Goal: Information Seeking & Learning: Learn about a topic

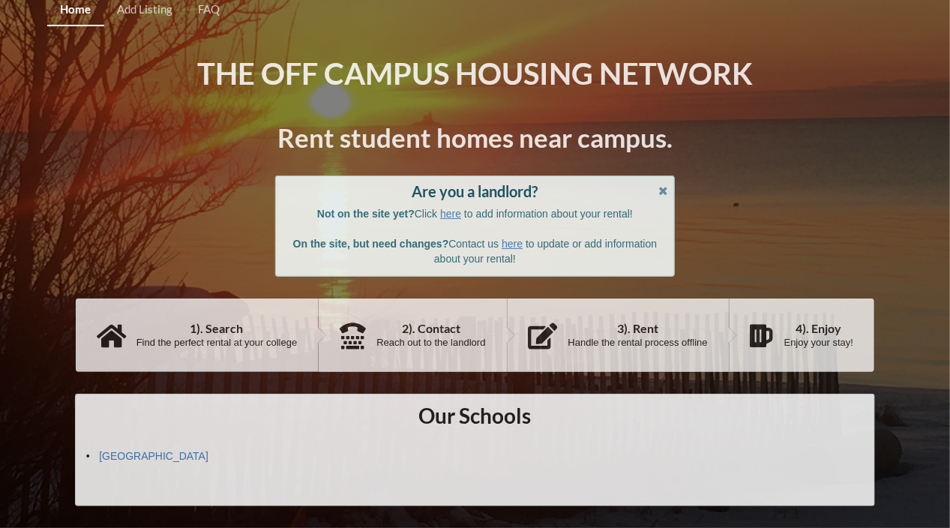
scroll to position [16, 0]
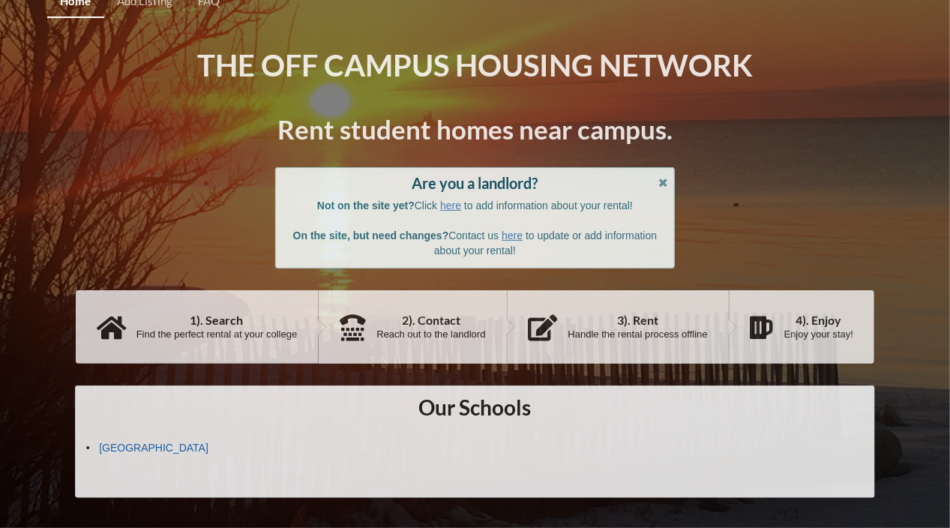
click at [135, 442] on link "[GEOGRAPHIC_DATA]" at bounding box center [153, 448] width 109 height 12
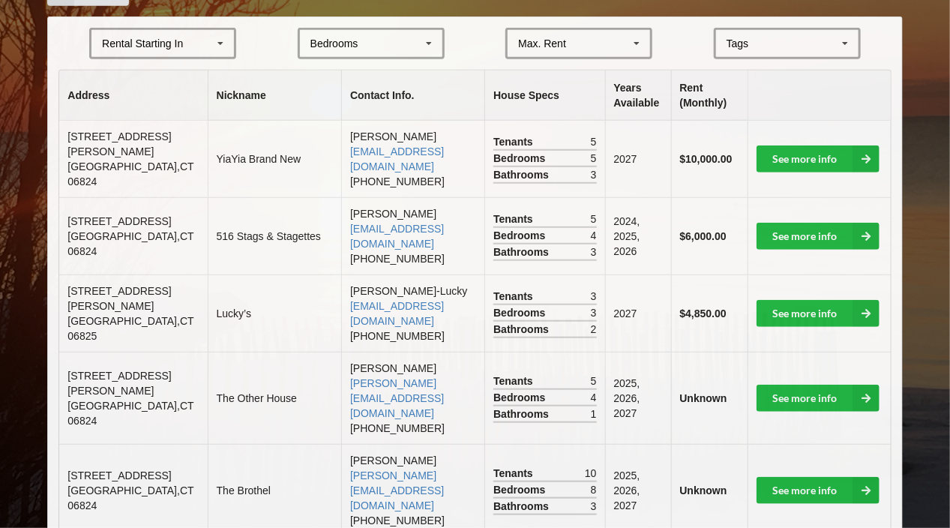
scroll to position [316, 0]
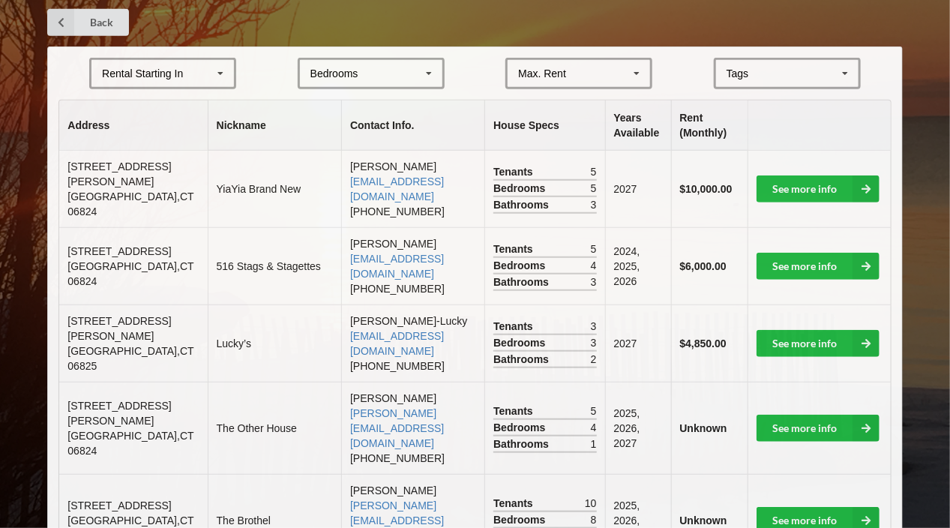
click at [427, 73] on icon at bounding box center [429, 74] width 22 height 28
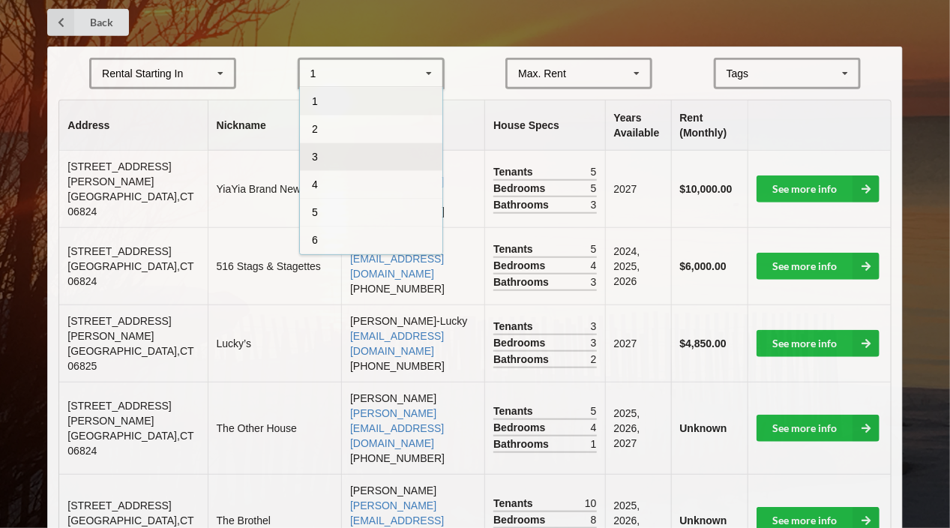
click at [391, 152] on div "3" at bounding box center [371, 156] width 142 height 28
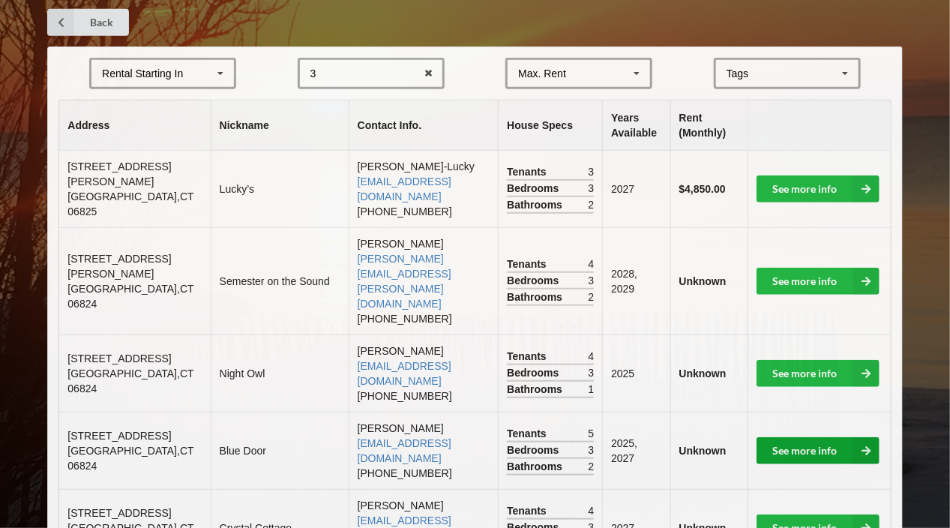
click at [830, 437] on link "See more info" at bounding box center [817, 450] width 123 height 27
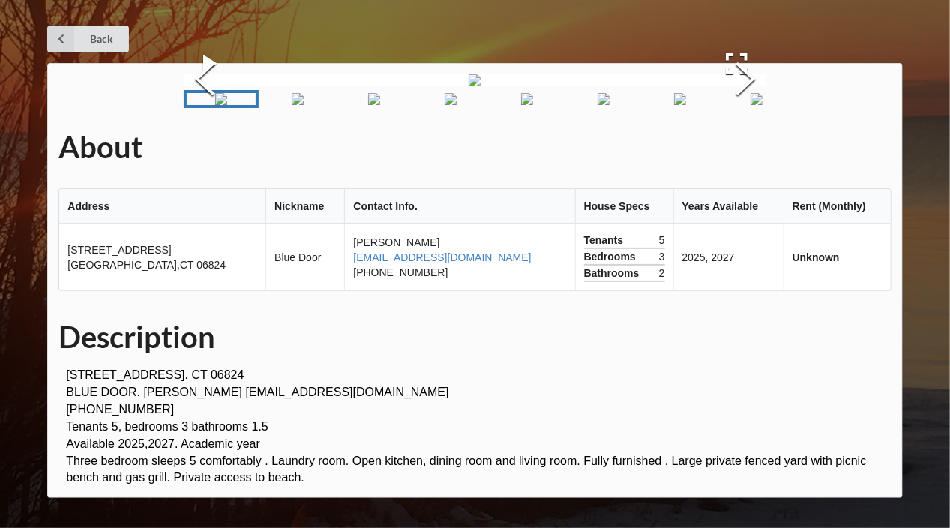
scroll to position [241, 0]
click at [304, 105] on img "Go to Slide 2" at bounding box center [298, 99] width 12 height 12
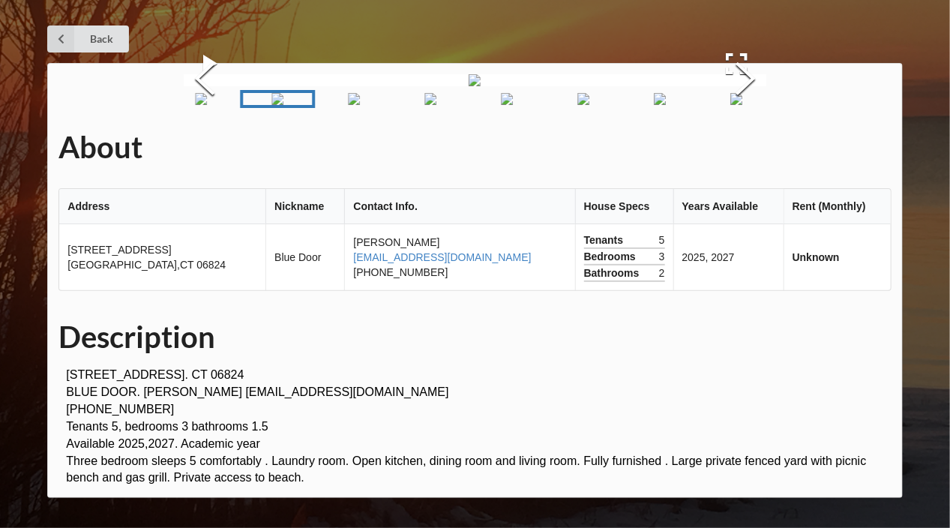
click at [360, 105] on img "Go to Slide 3" at bounding box center [354, 99] width 12 height 12
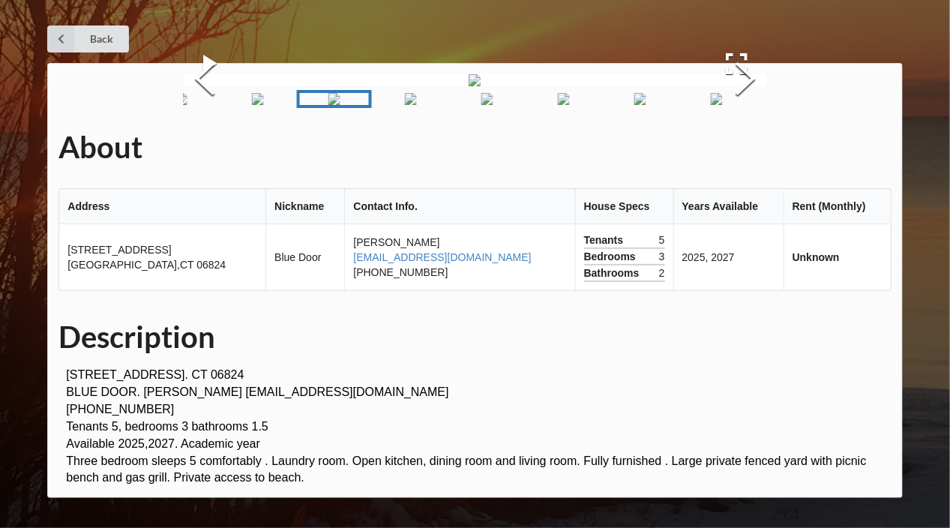
scroll to position [166, 0]
click at [748, 148] on button "Next Slide" at bounding box center [745, 81] width 42 height 136
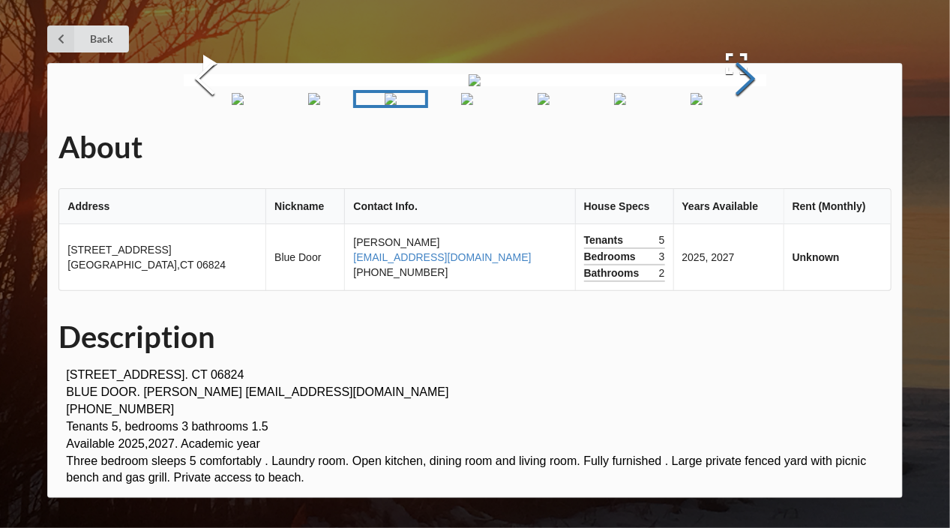
click at [747, 148] on button "Next Slide" at bounding box center [745, 81] width 42 height 136
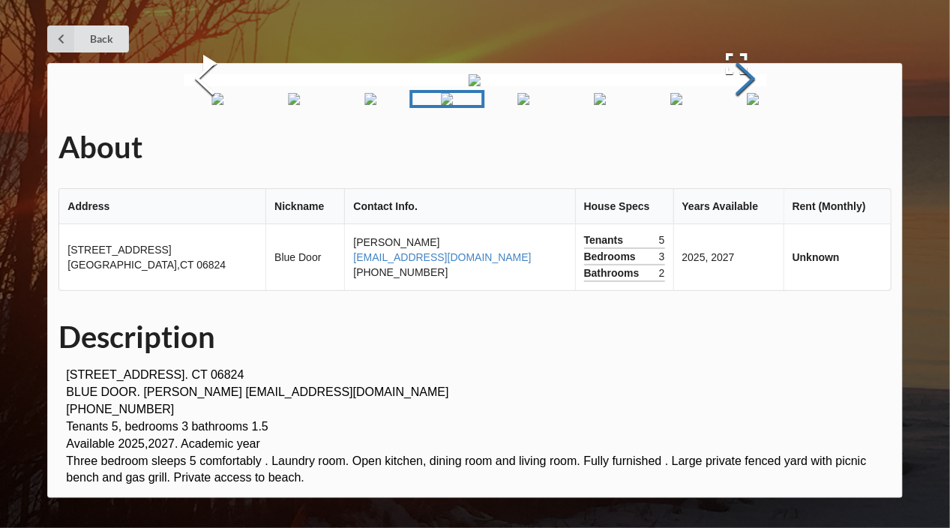
click at [747, 148] on button "Next Slide" at bounding box center [745, 81] width 42 height 136
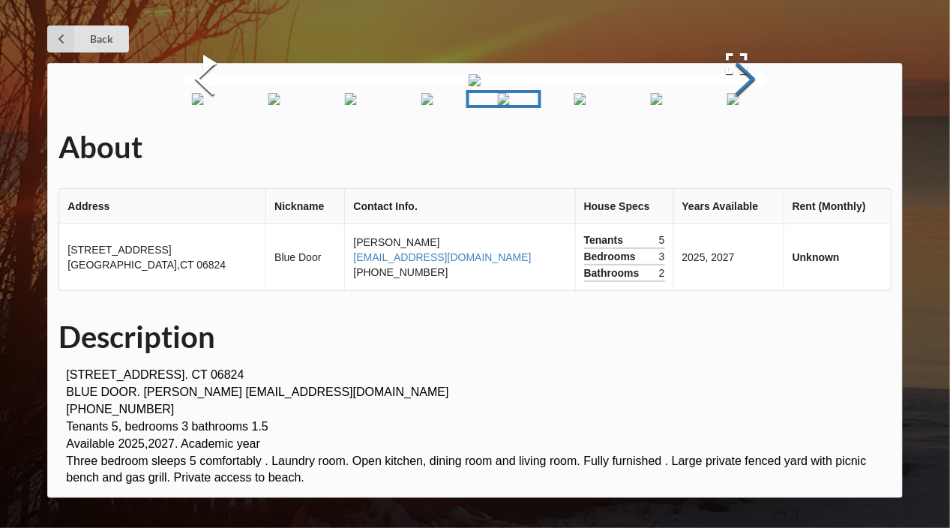
click at [747, 148] on button "Next Slide" at bounding box center [745, 81] width 42 height 136
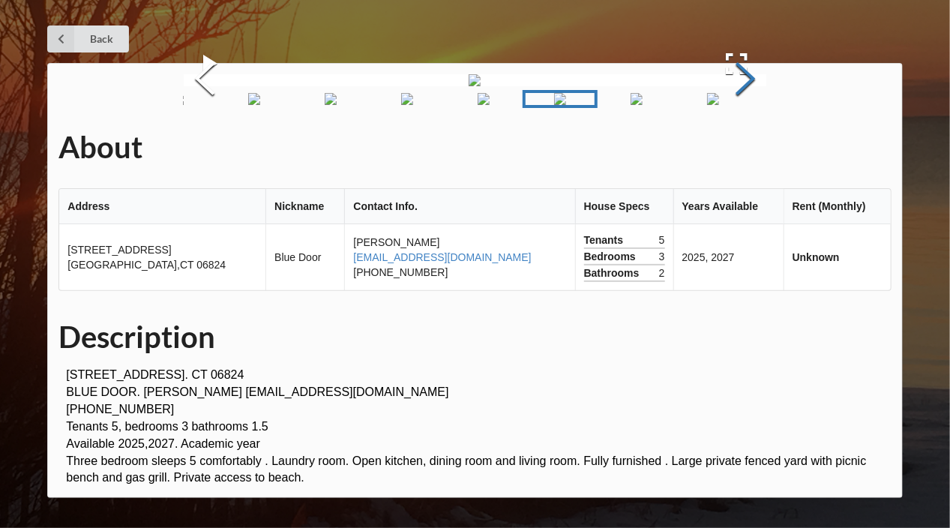
click at [747, 148] on button "Next Slide" at bounding box center [745, 81] width 42 height 136
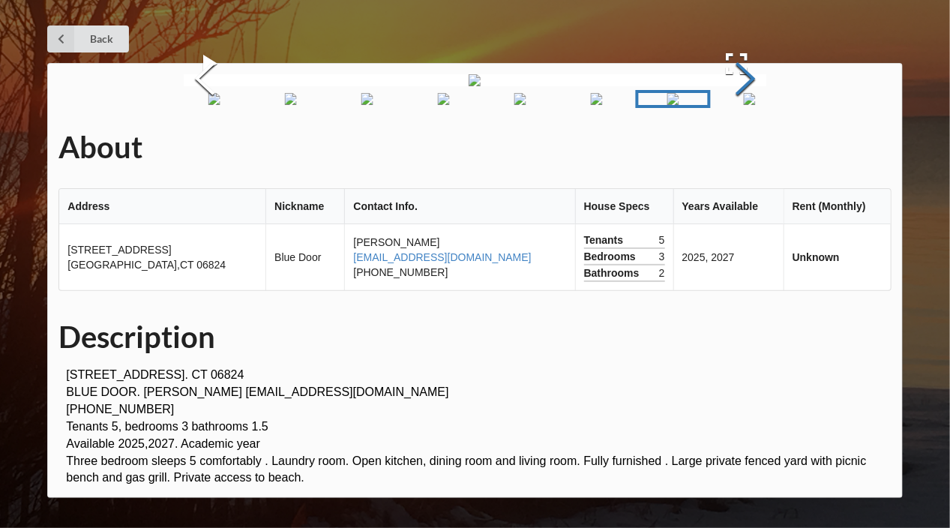
click at [747, 148] on button "Next Slide" at bounding box center [745, 81] width 42 height 136
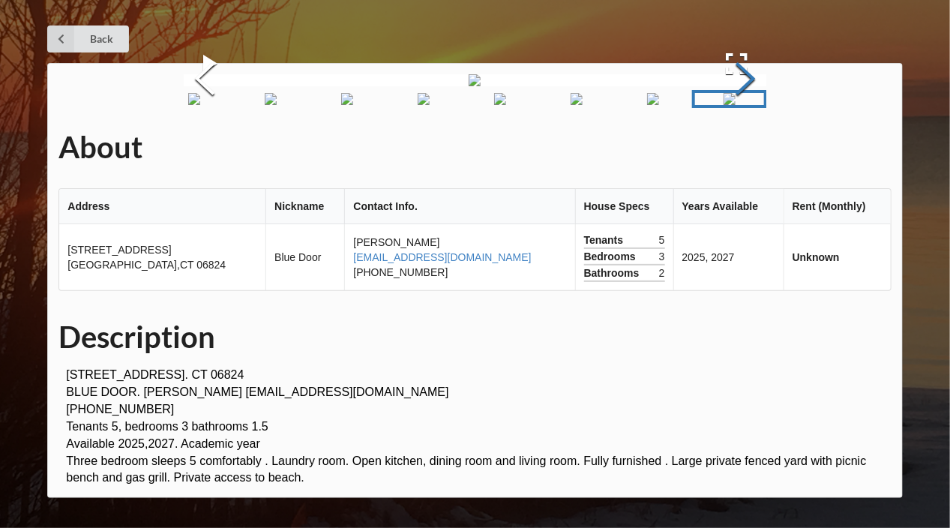
click at [747, 148] on button "Next Slide" at bounding box center [745, 81] width 42 height 136
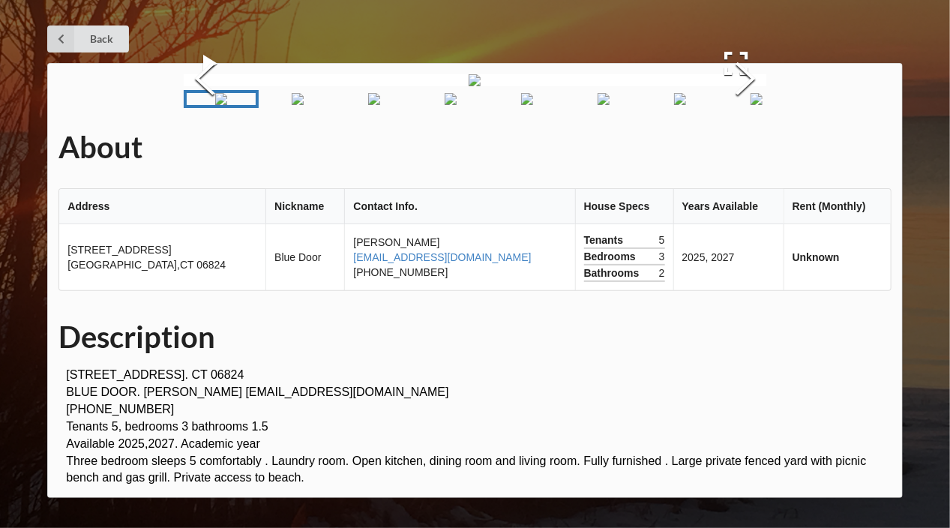
scroll to position [64, 0]
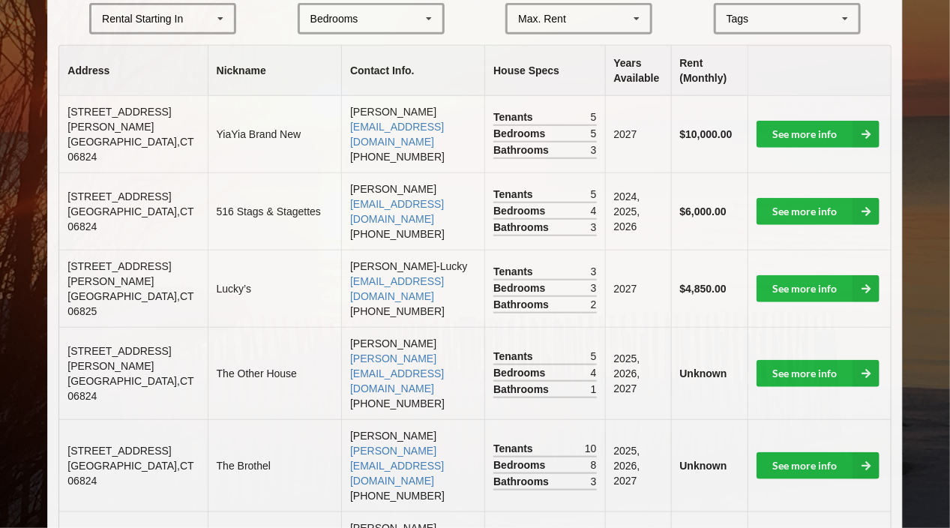
scroll to position [391, 0]
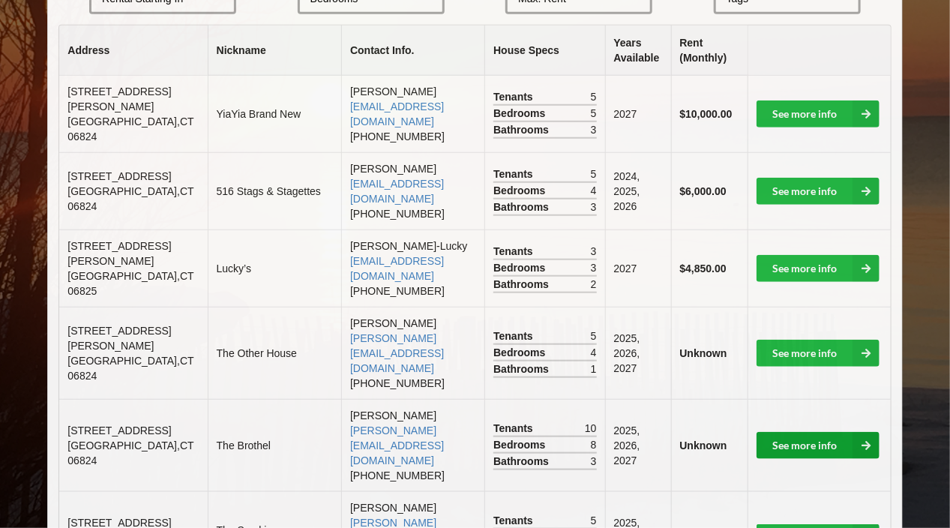
click at [815, 432] on link "See more info" at bounding box center [817, 445] width 123 height 27
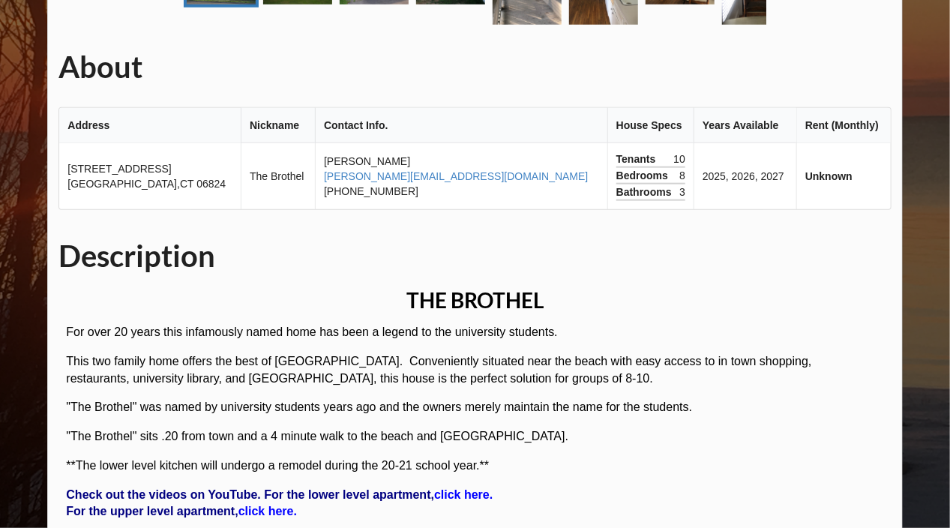
scroll to position [391, 0]
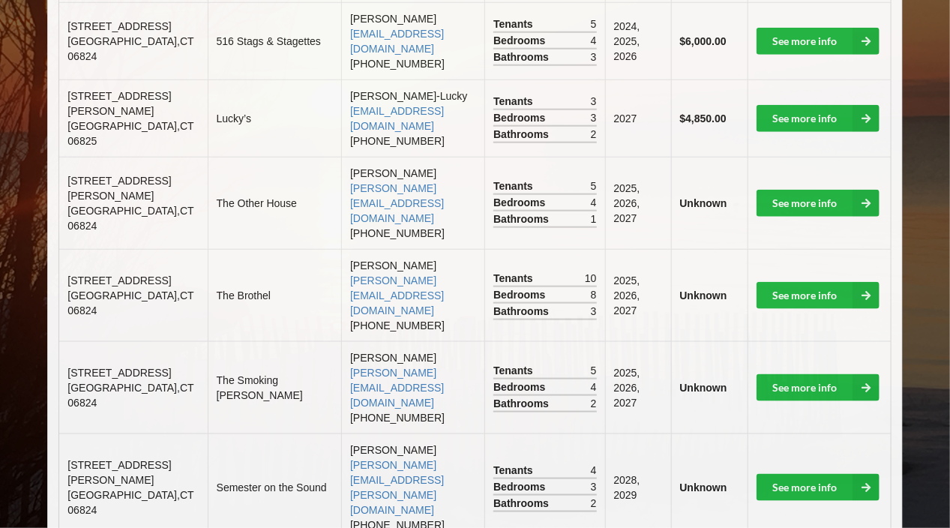
scroll to position [765, 0]
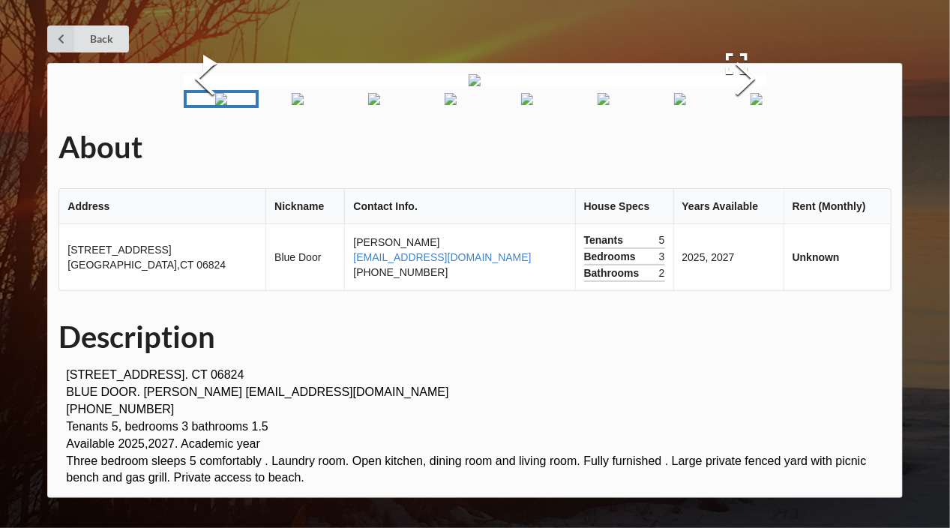
scroll to position [139, 0]
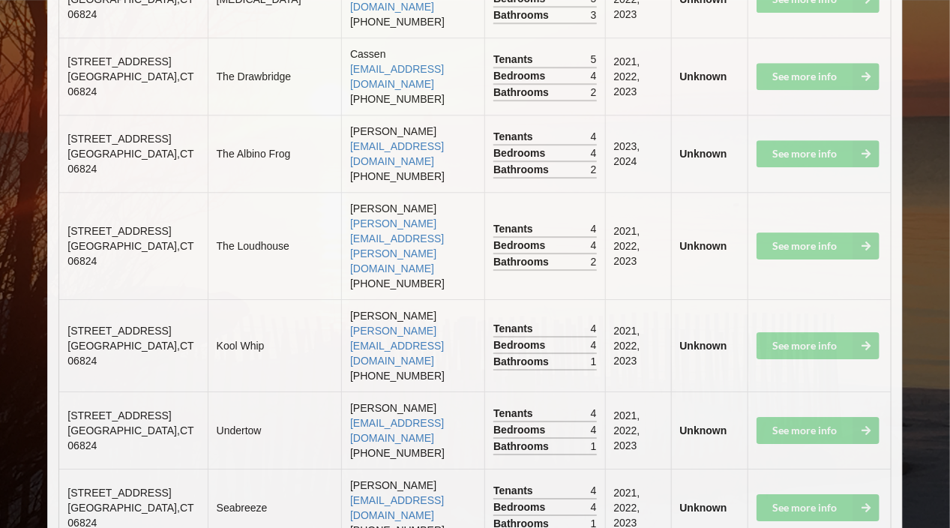
scroll to position [6313, 0]
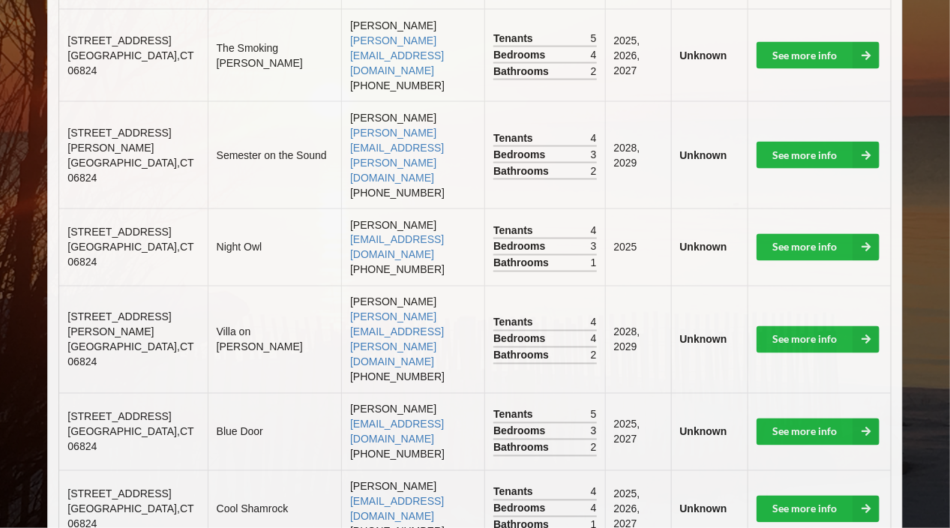
scroll to position [0, 0]
